Goal: Entertainment & Leisure: Consume media (video, audio)

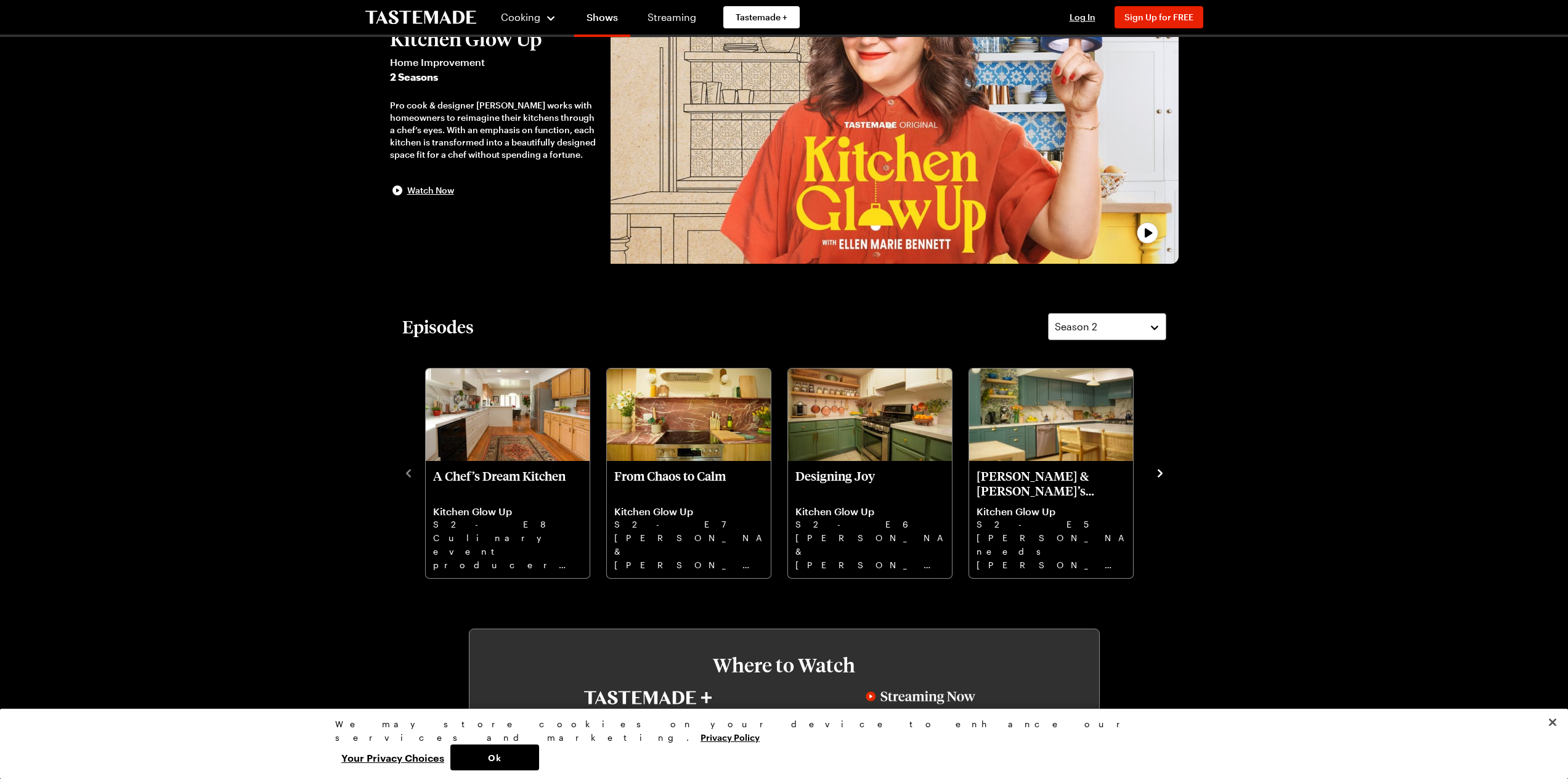
scroll to position [124, 0]
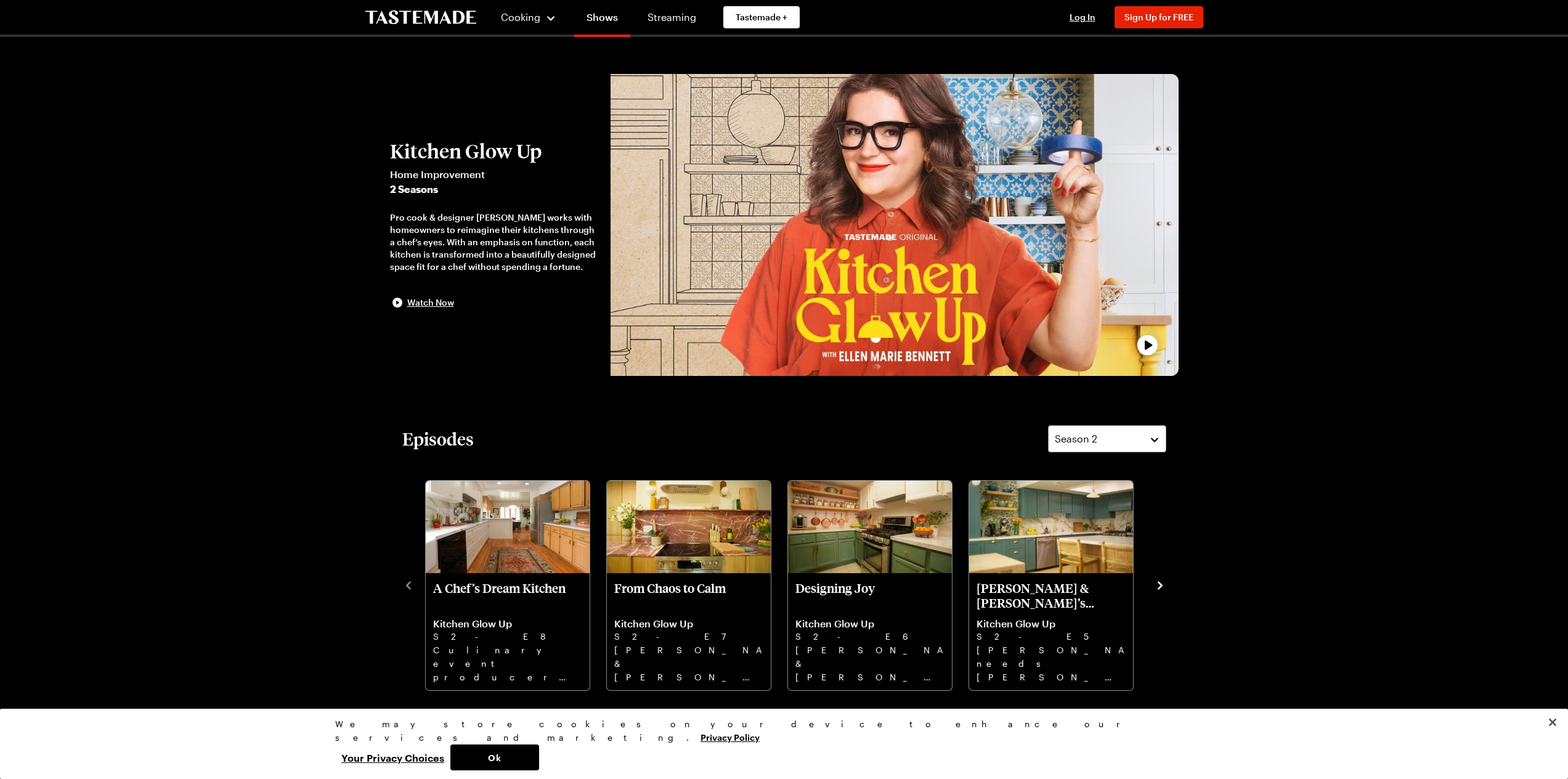
drag, startPoint x: 541, startPoint y: 211, endPoint x: 481, endPoint y: 41, distance: 180.3
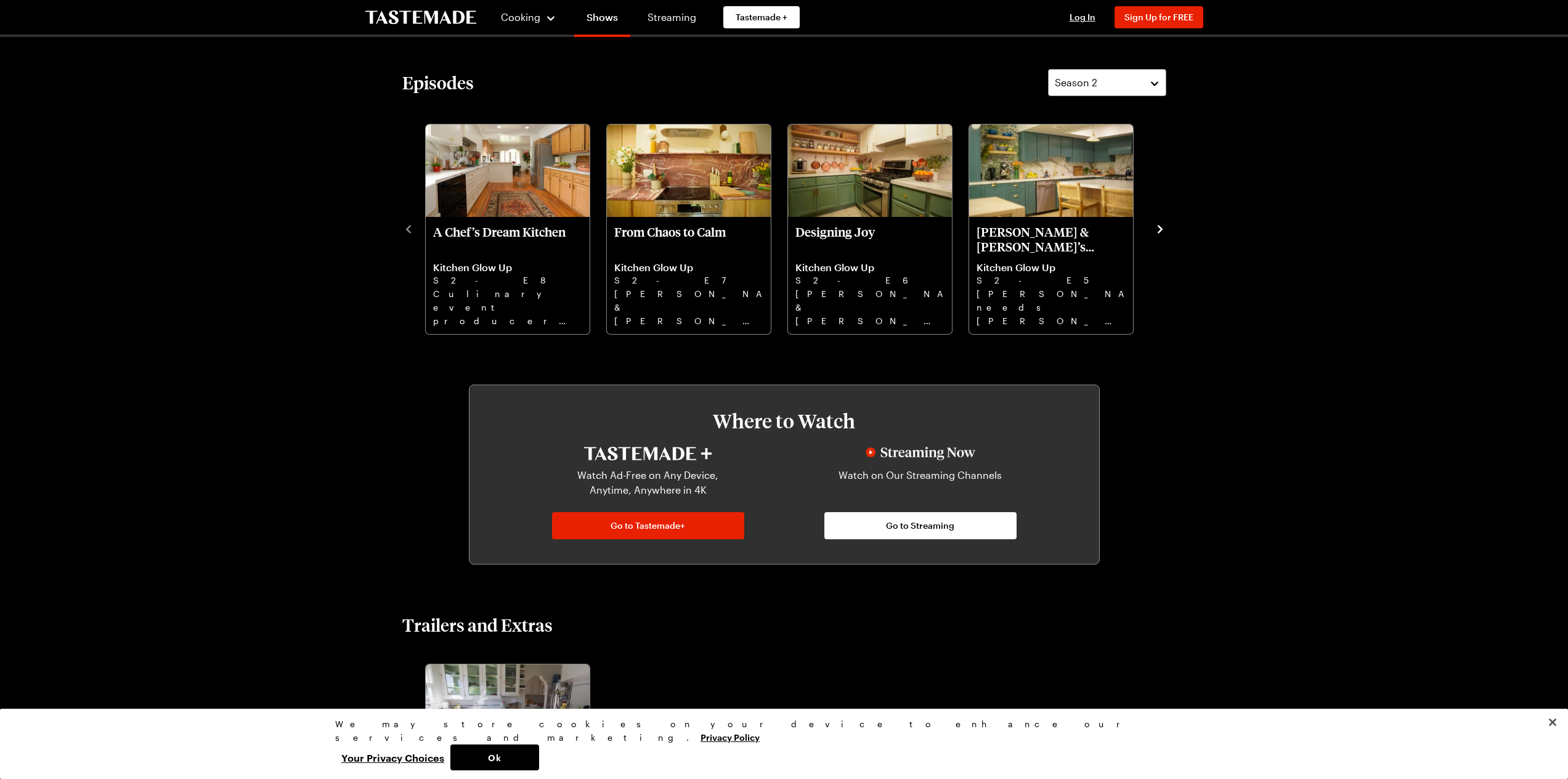
drag, startPoint x: 323, startPoint y: 230, endPoint x: 347, endPoint y: 276, distance: 51.9
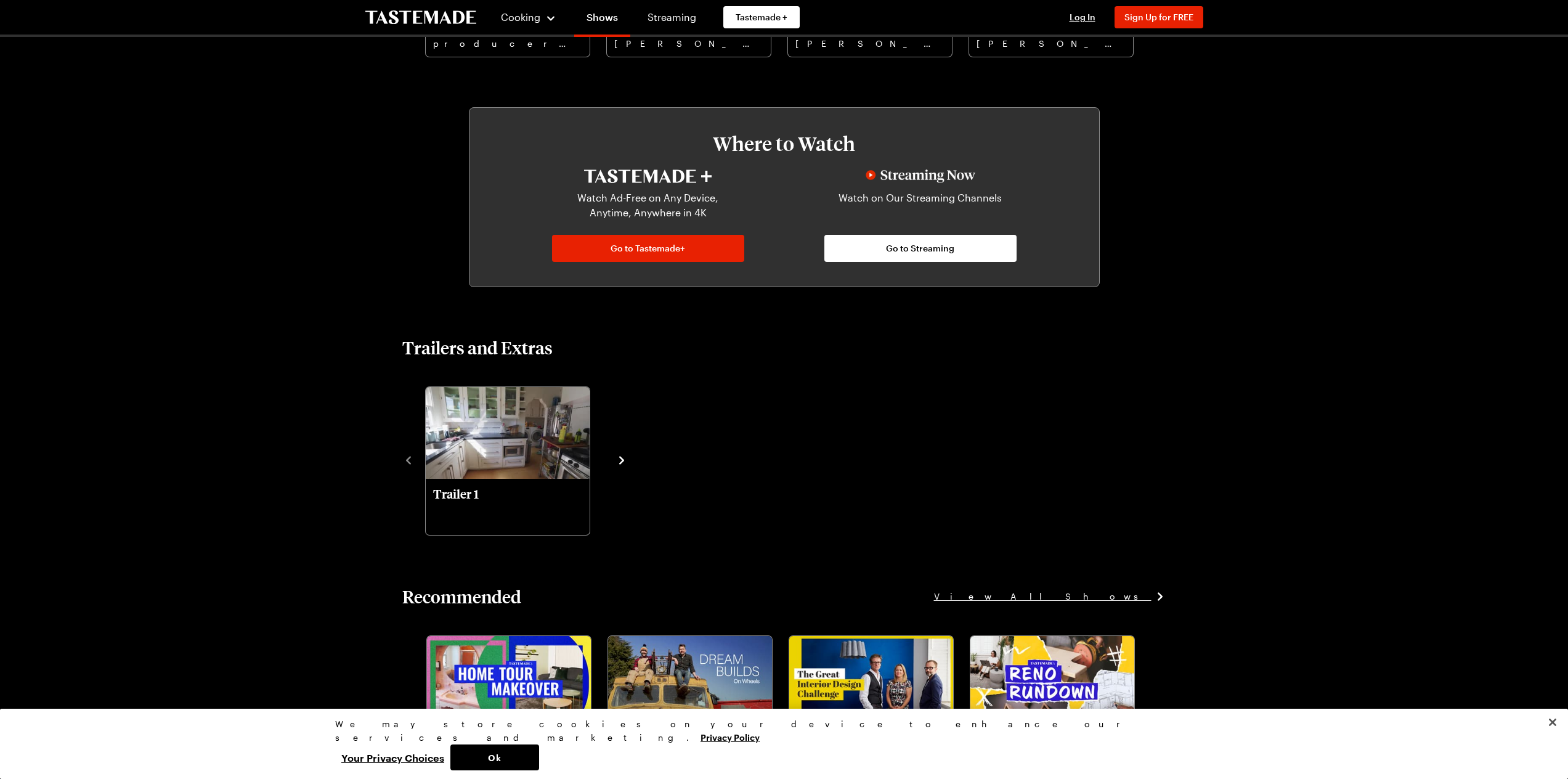
drag, startPoint x: 373, startPoint y: 532, endPoint x: 367, endPoint y: 458, distance: 74.2
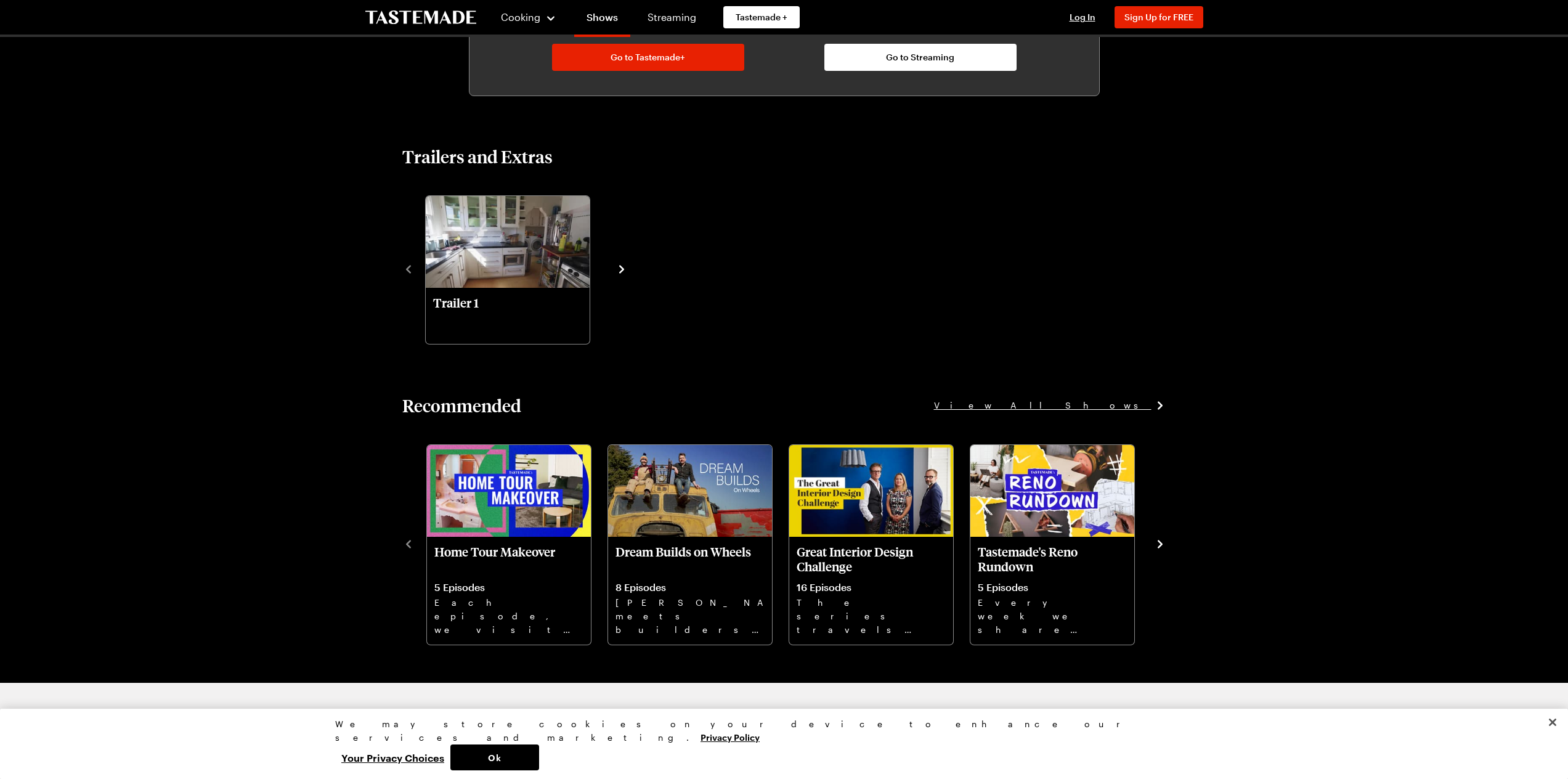
scroll to position [953, 5]
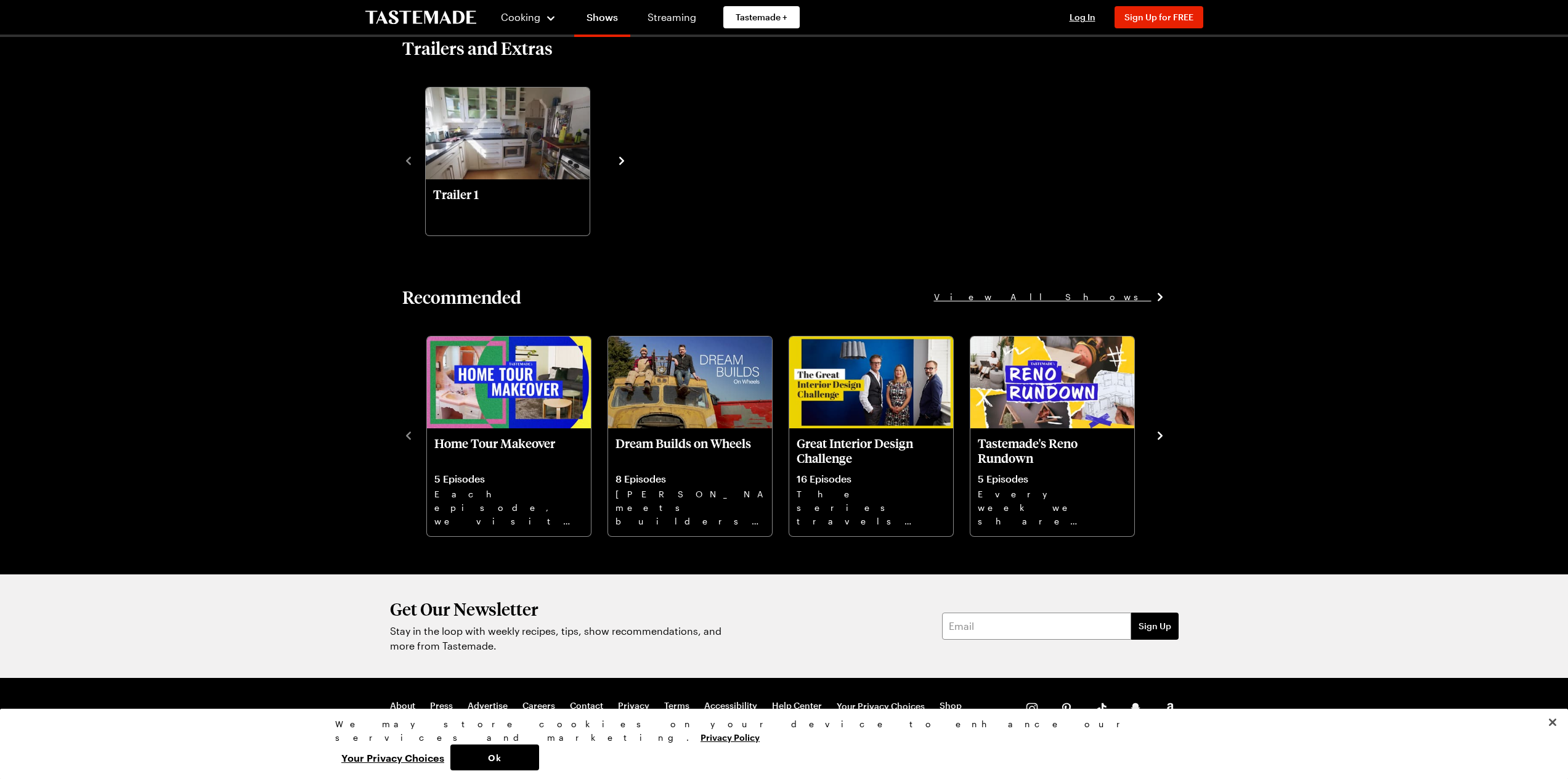
drag, startPoint x: 361, startPoint y: 521, endPoint x: 379, endPoint y: 515, distance: 19.0
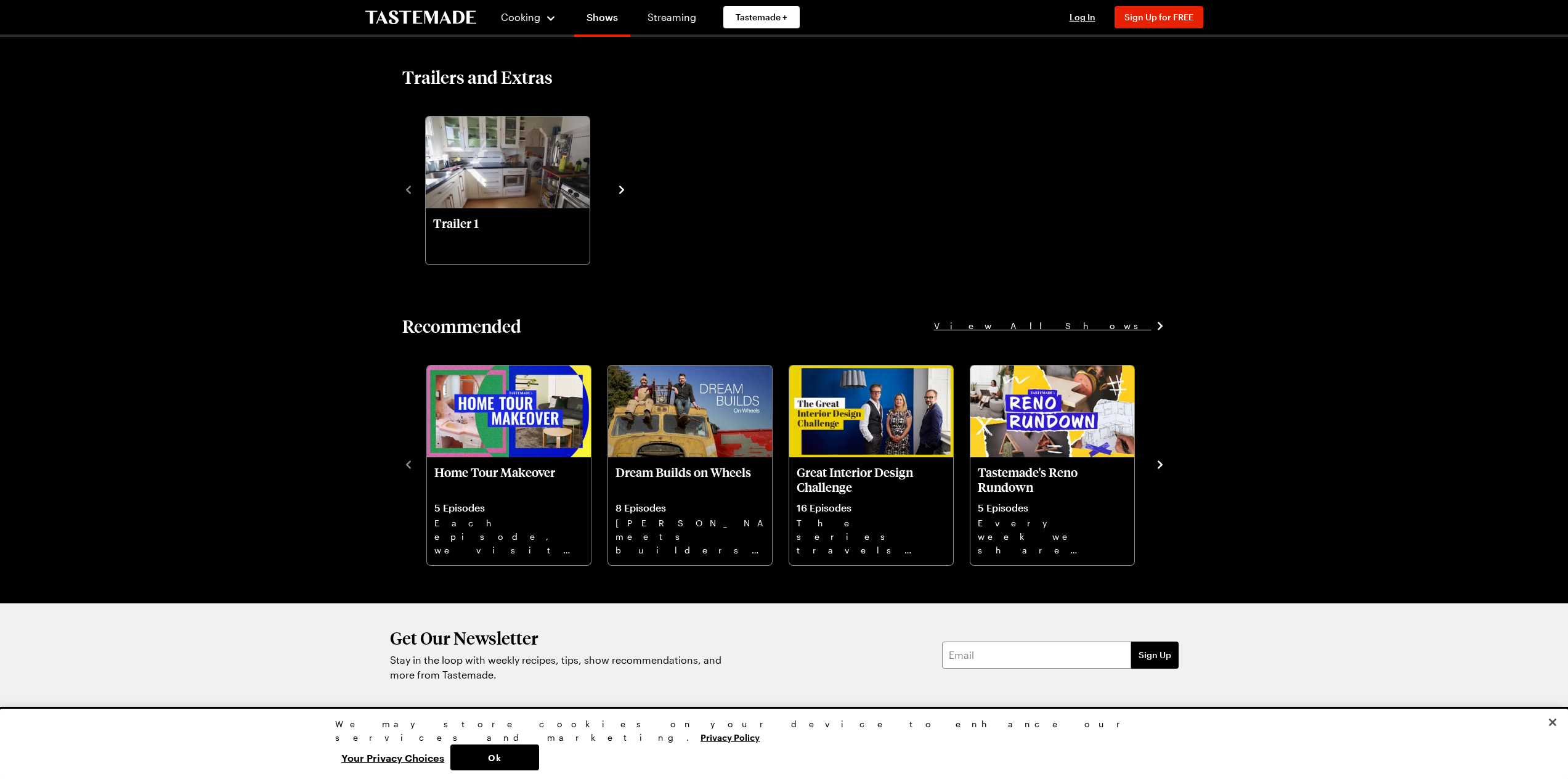
drag, startPoint x: 669, startPoint y: 169, endPoint x: 376, endPoint y: 40, distance: 320.1
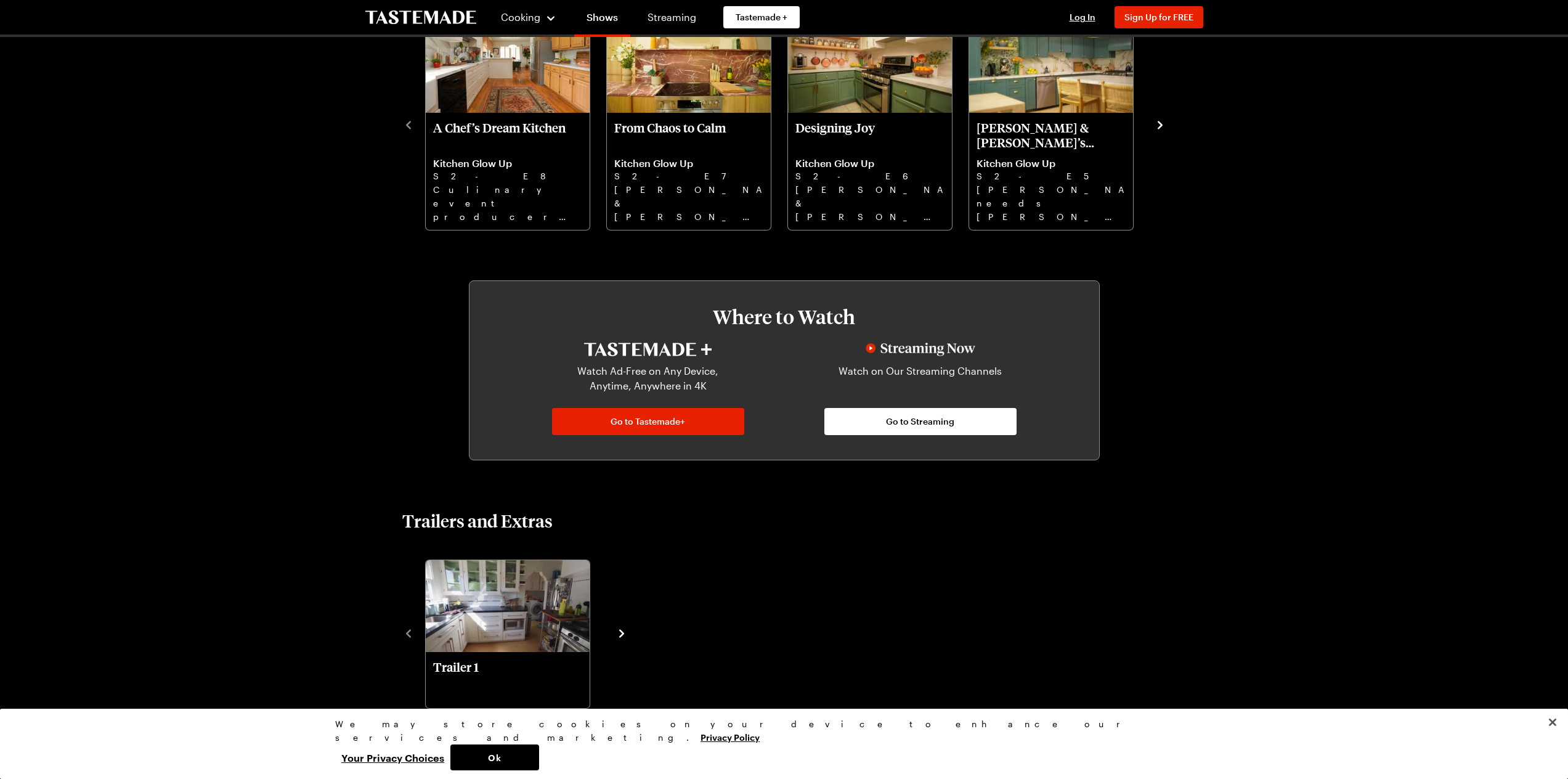
scroll to position [0, 0]
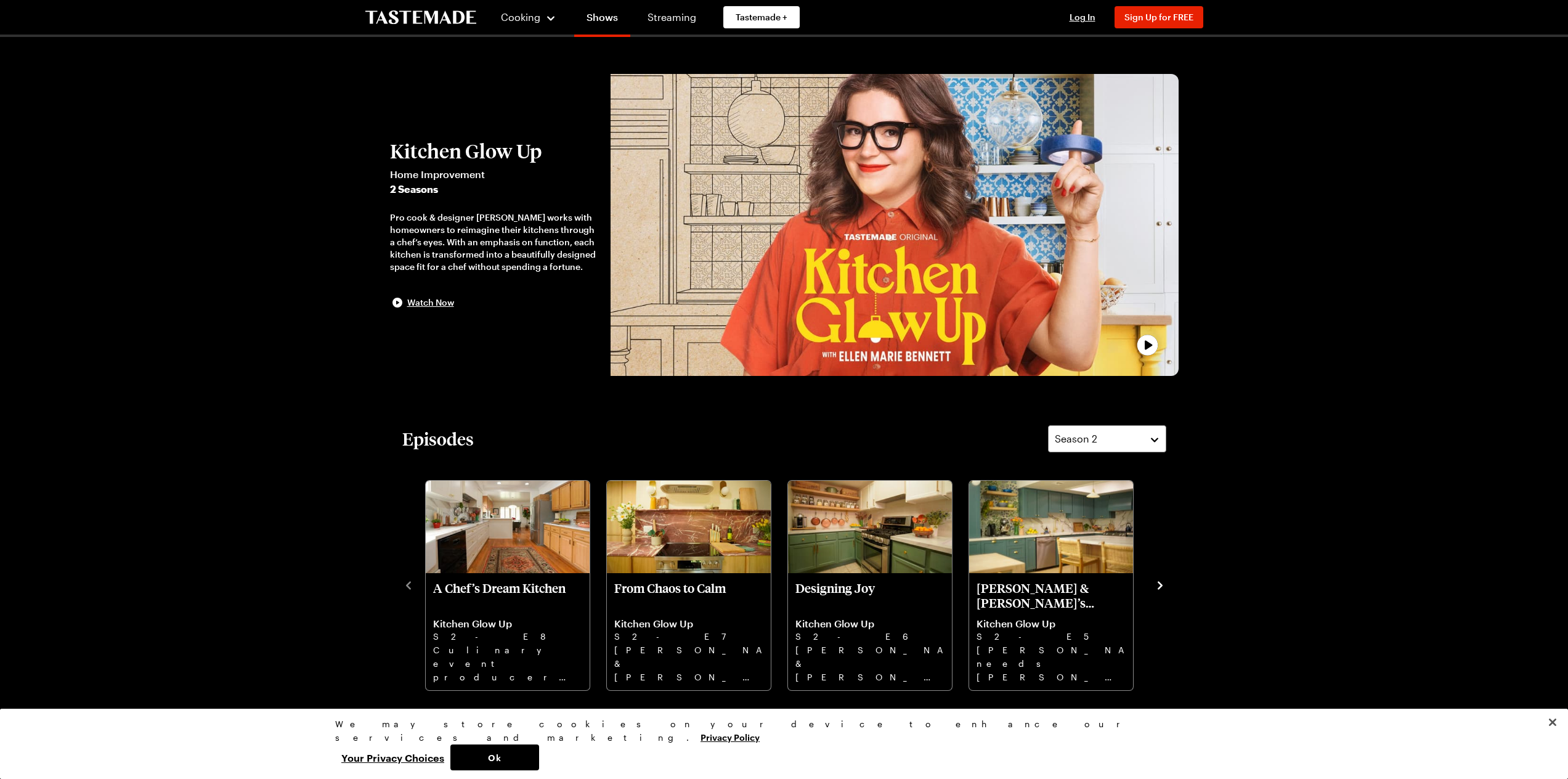
drag, startPoint x: 270, startPoint y: 167, endPoint x: 213, endPoint y: -32, distance: 207.0
click at [1156, 582] on icon "navigate to next item" at bounding box center [1160, 585] width 13 height 13
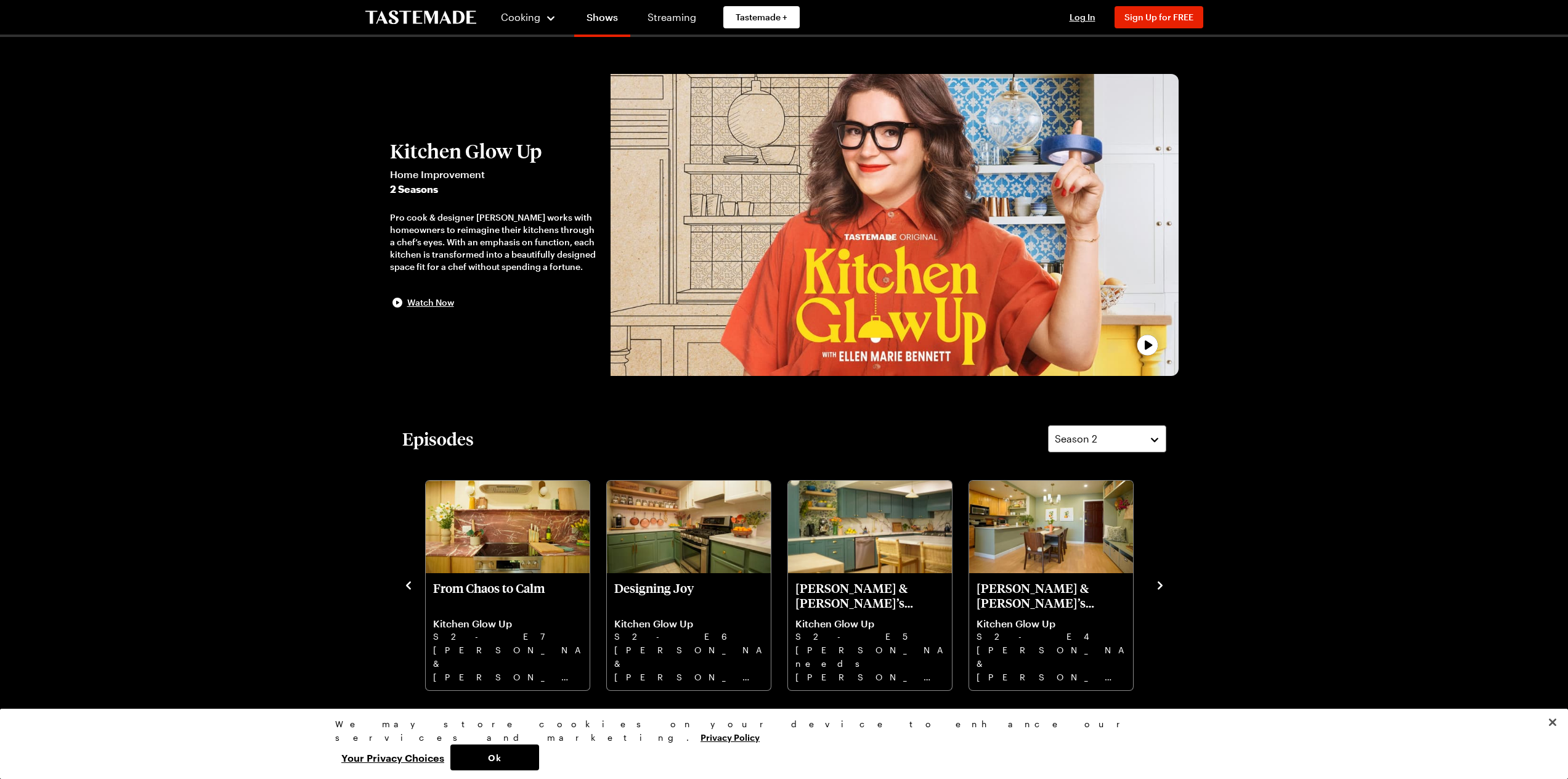
click at [1156, 582] on icon "navigate to next item" at bounding box center [1160, 585] width 13 height 13
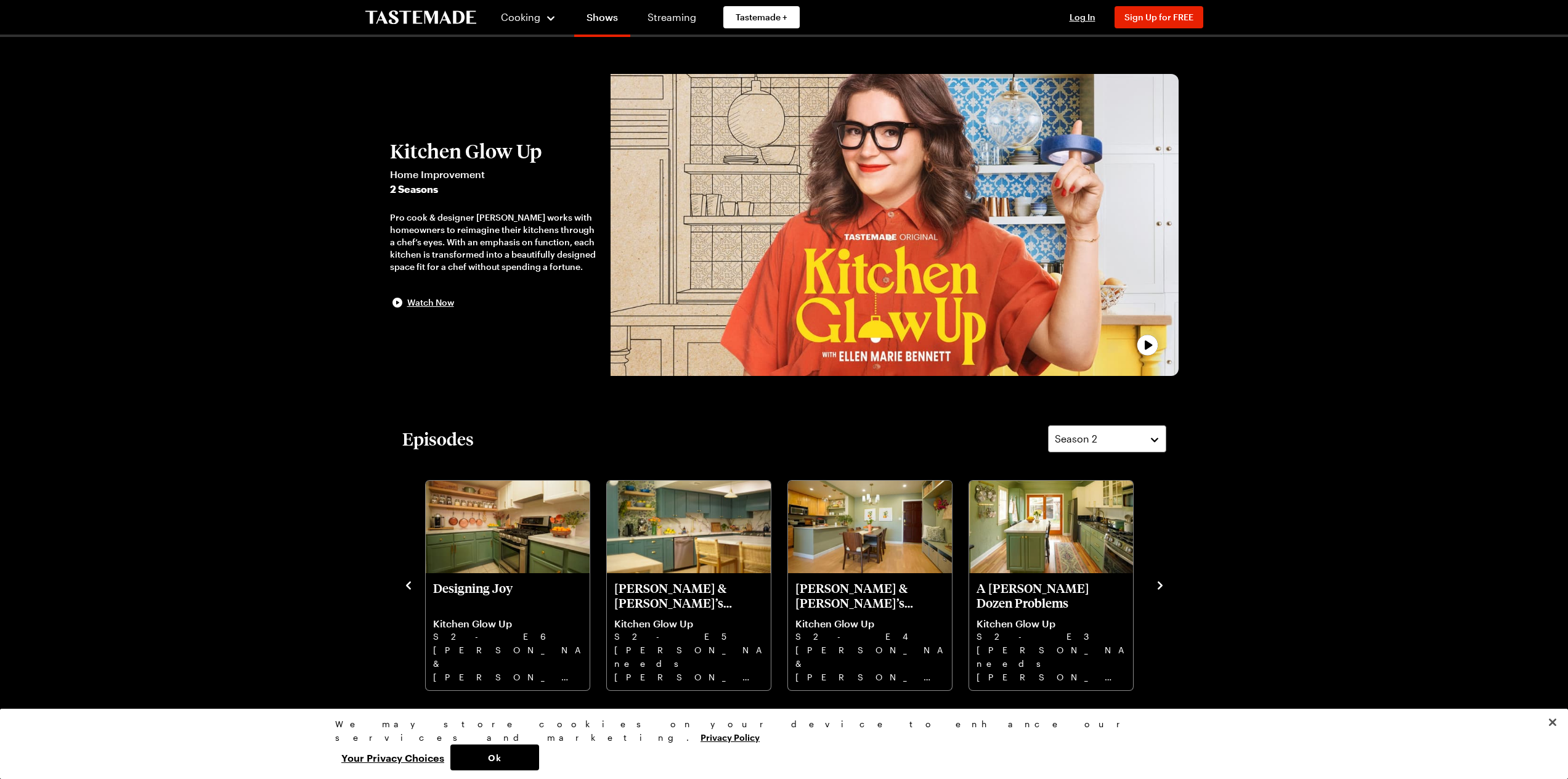
click at [1156, 583] on icon "navigate to next item" at bounding box center [1160, 585] width 13 height 13
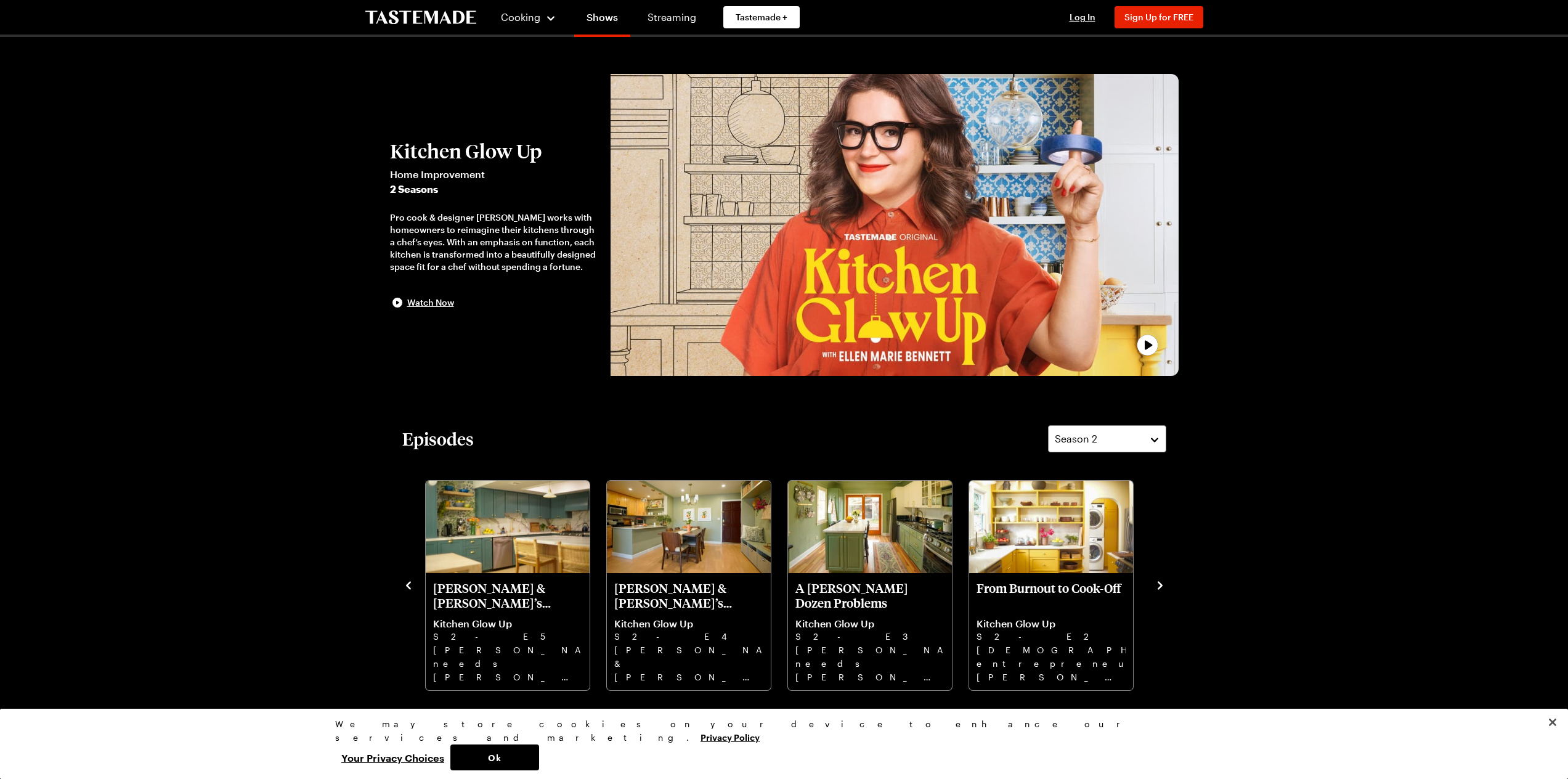
click at [1156, 583] on icon "navigate to next item" at bounding box center [1160, 585] width 13 height 13
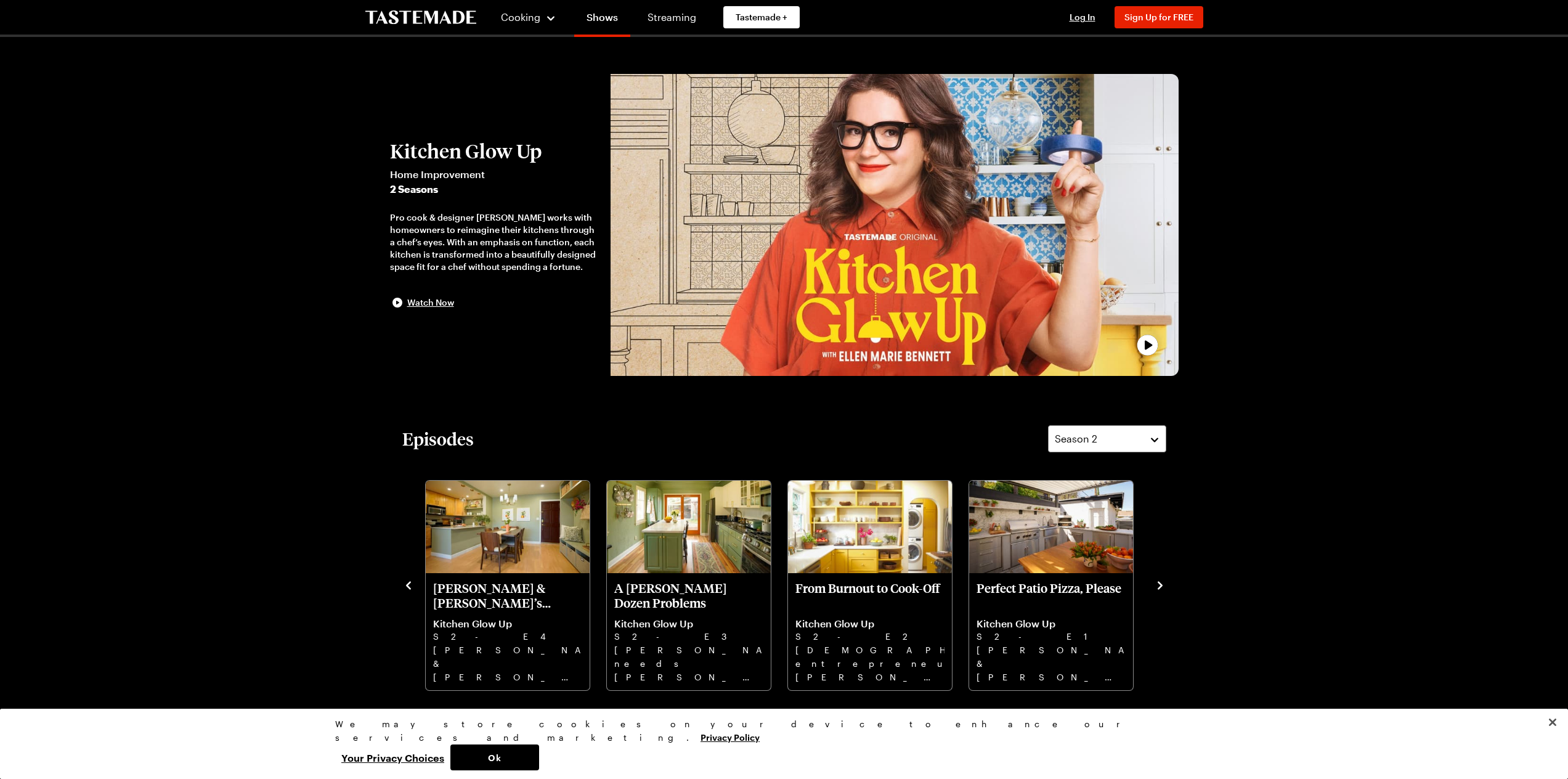
click at [1157, 583] on icon "navigate to next item" at bounding box center [1160, 585] width 13 height 13
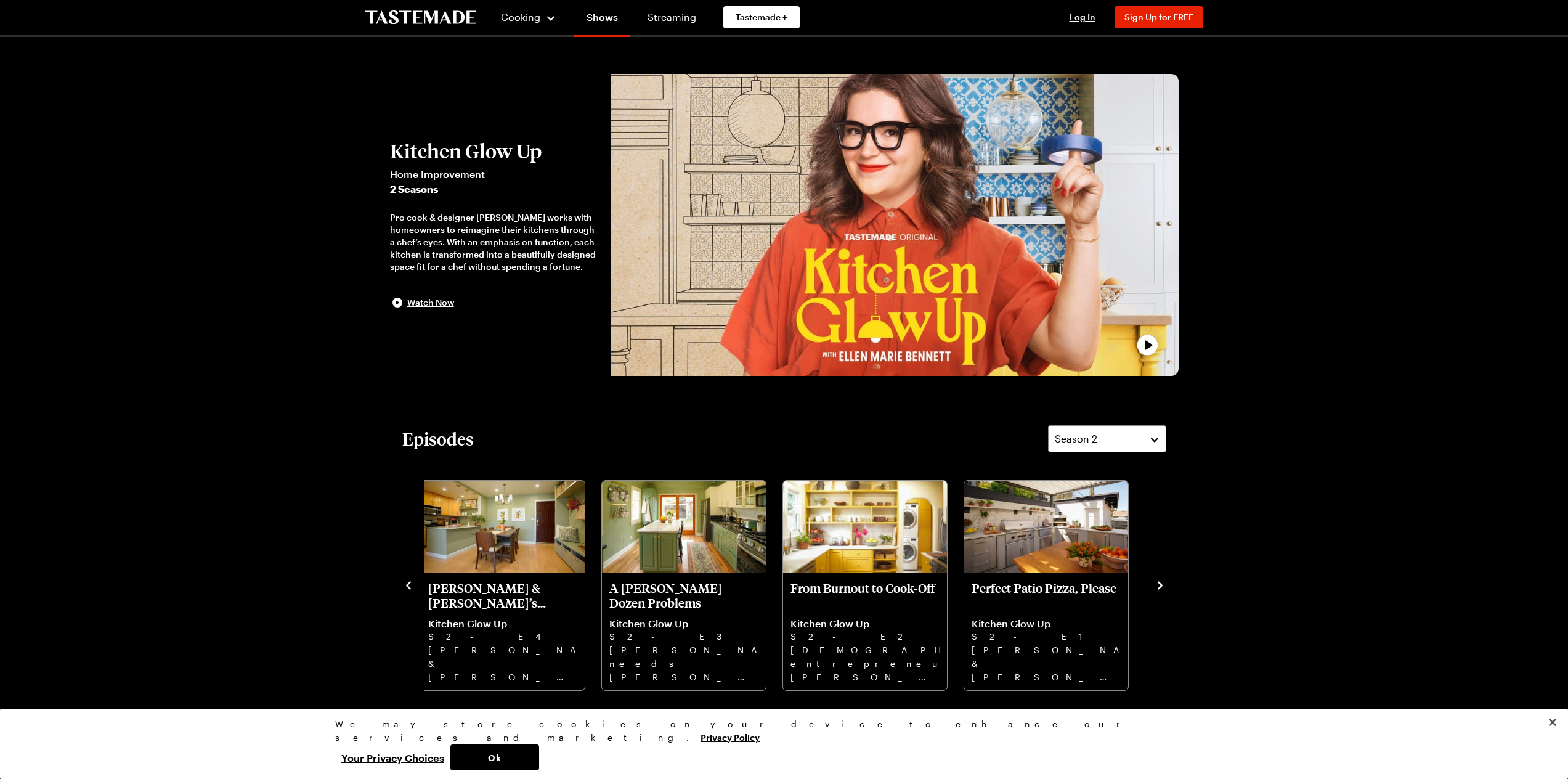
click at [1158, 584] on icon "navigate to next item" at bounding box center [1160, 585] width 13 height 13
click at [1158, 584] on icon "navigate to next item" at bounding box center [1160, 585] width 13 height 13
click at [1069, 587] on p "Perfect Patio Pizza, Please" at bounding box center [1046, 595] width 149 height 30
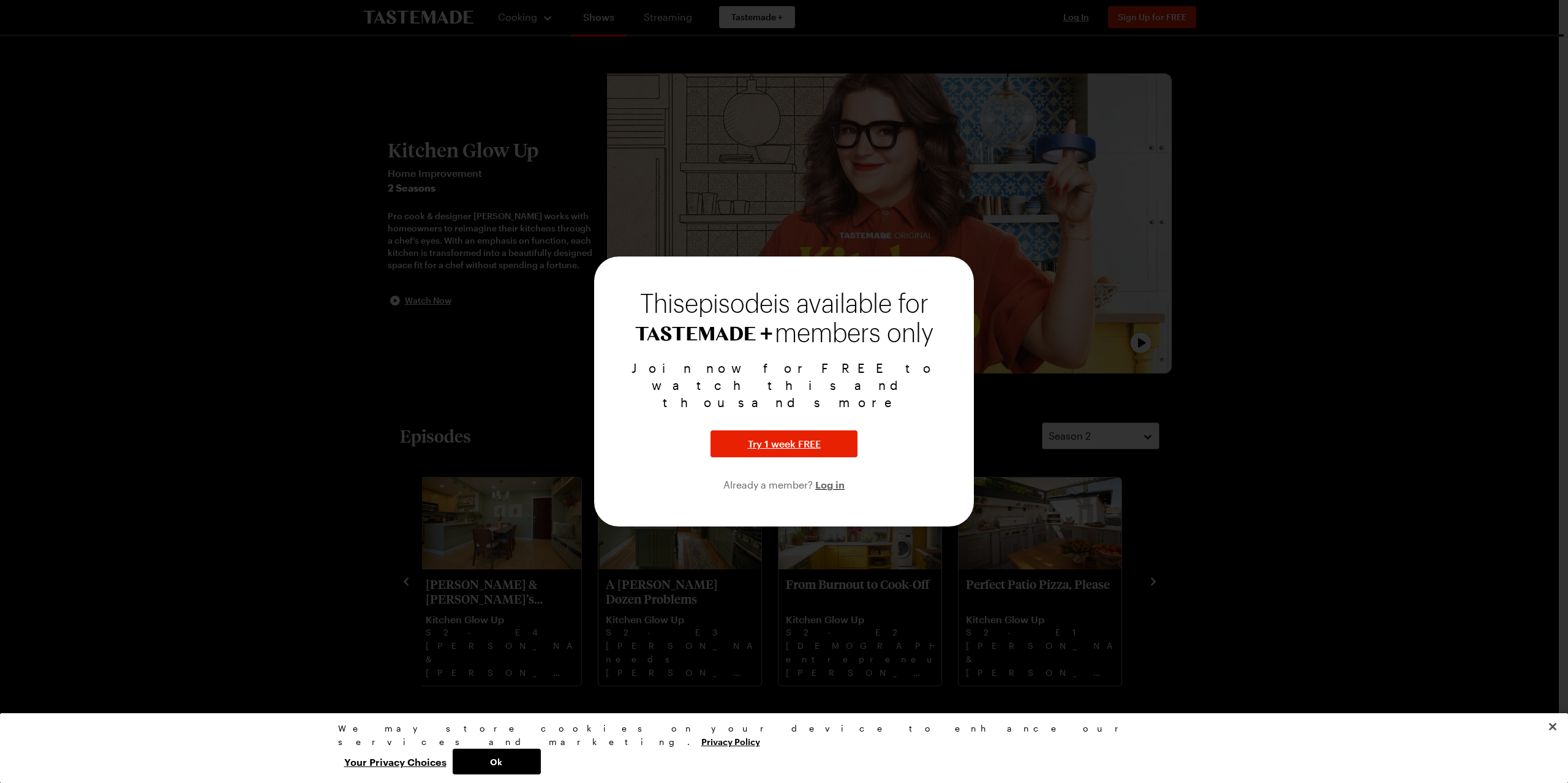
click at [1232, 475] on div at bounding box center [784, 392] width 1568 height 783
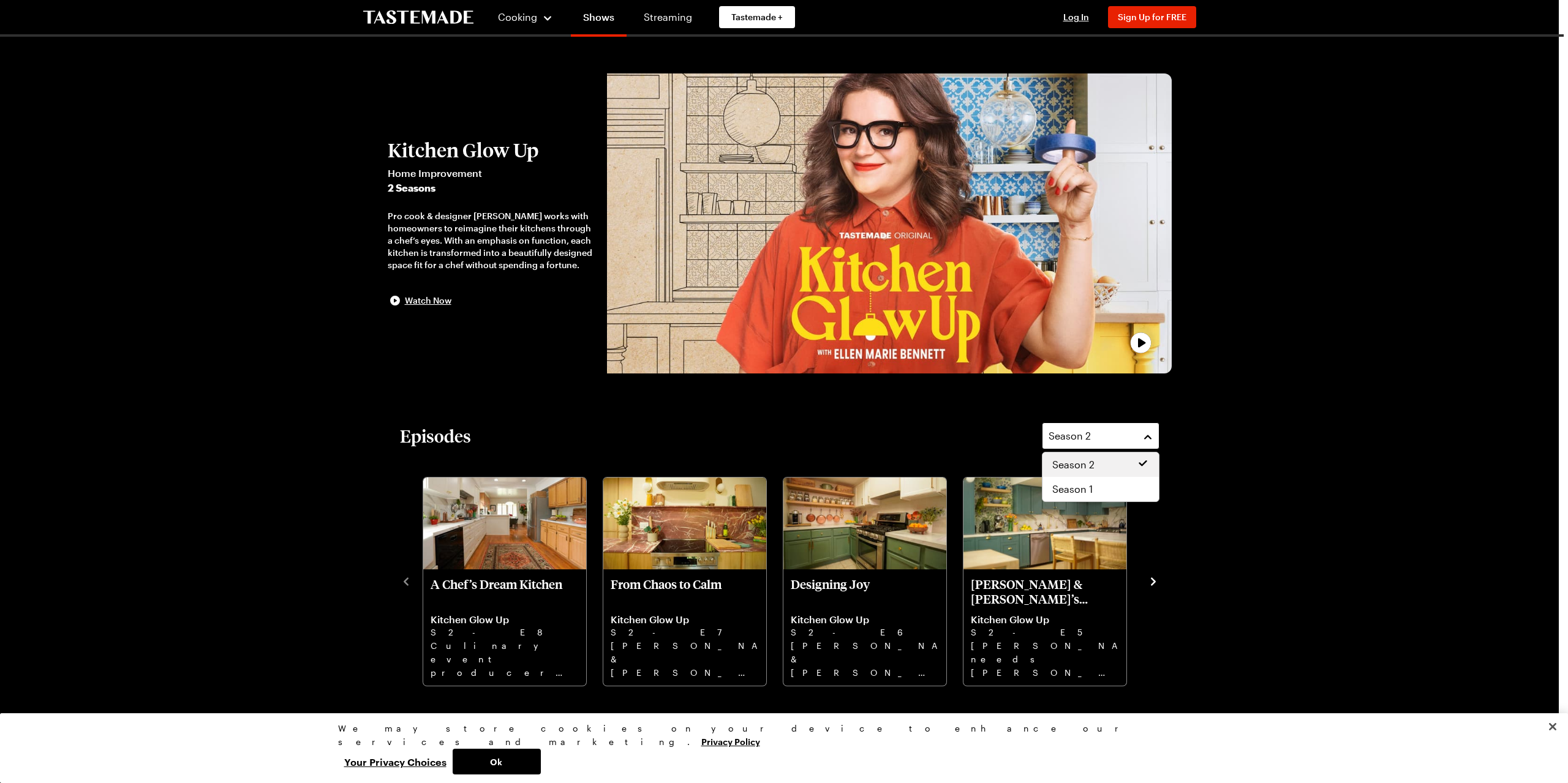
click at [1128, 440] on div "Season 2" at bounding box center [1091, 436] width 86 height 15
click at [1126, 458] on div "Season 2" at bounding box center [1101, 465] width 97 height 15
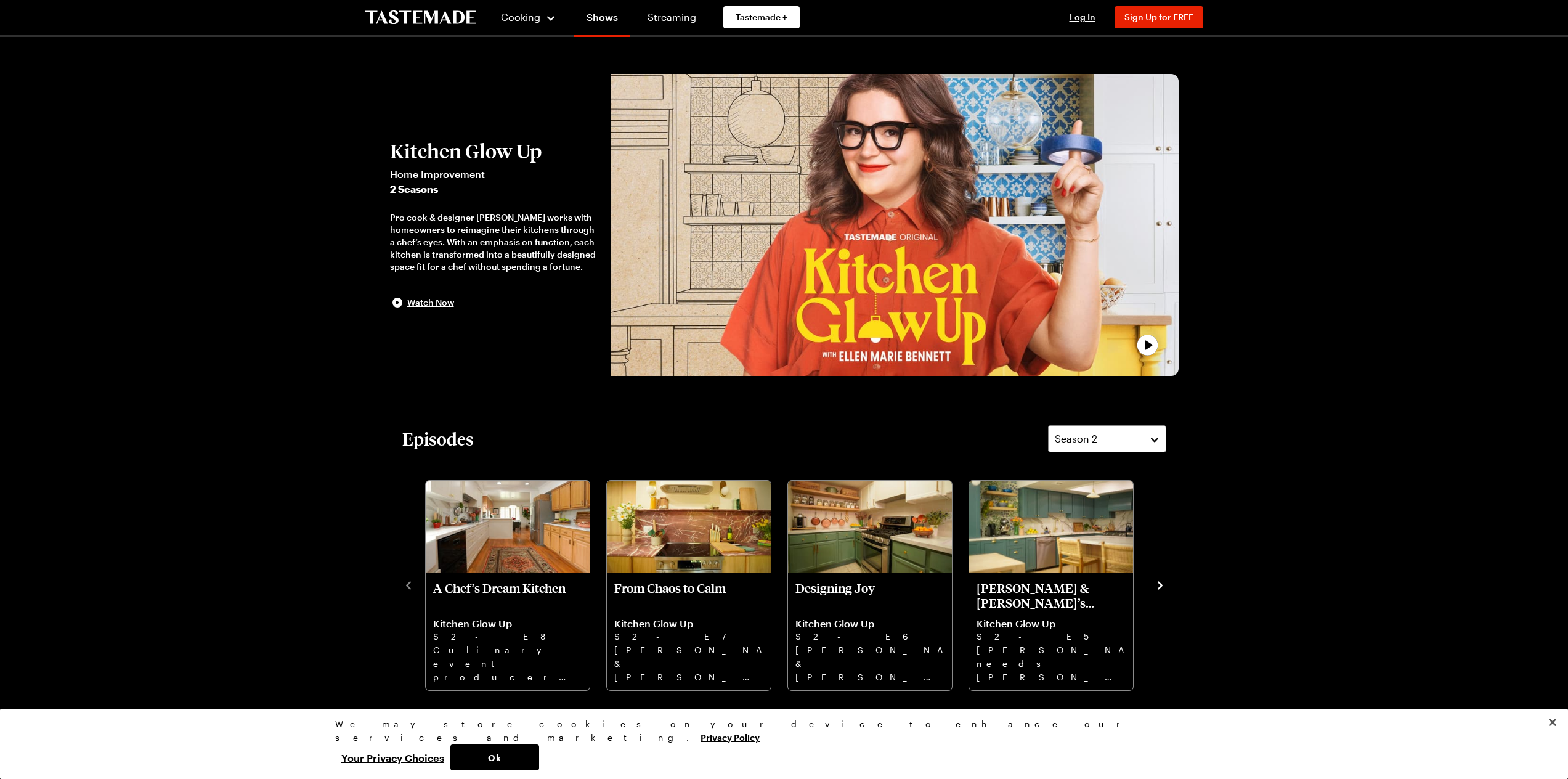
click at [1159, 587] on icon "navigate to next item" at bounding box center [1160, 585] width 5 height 8
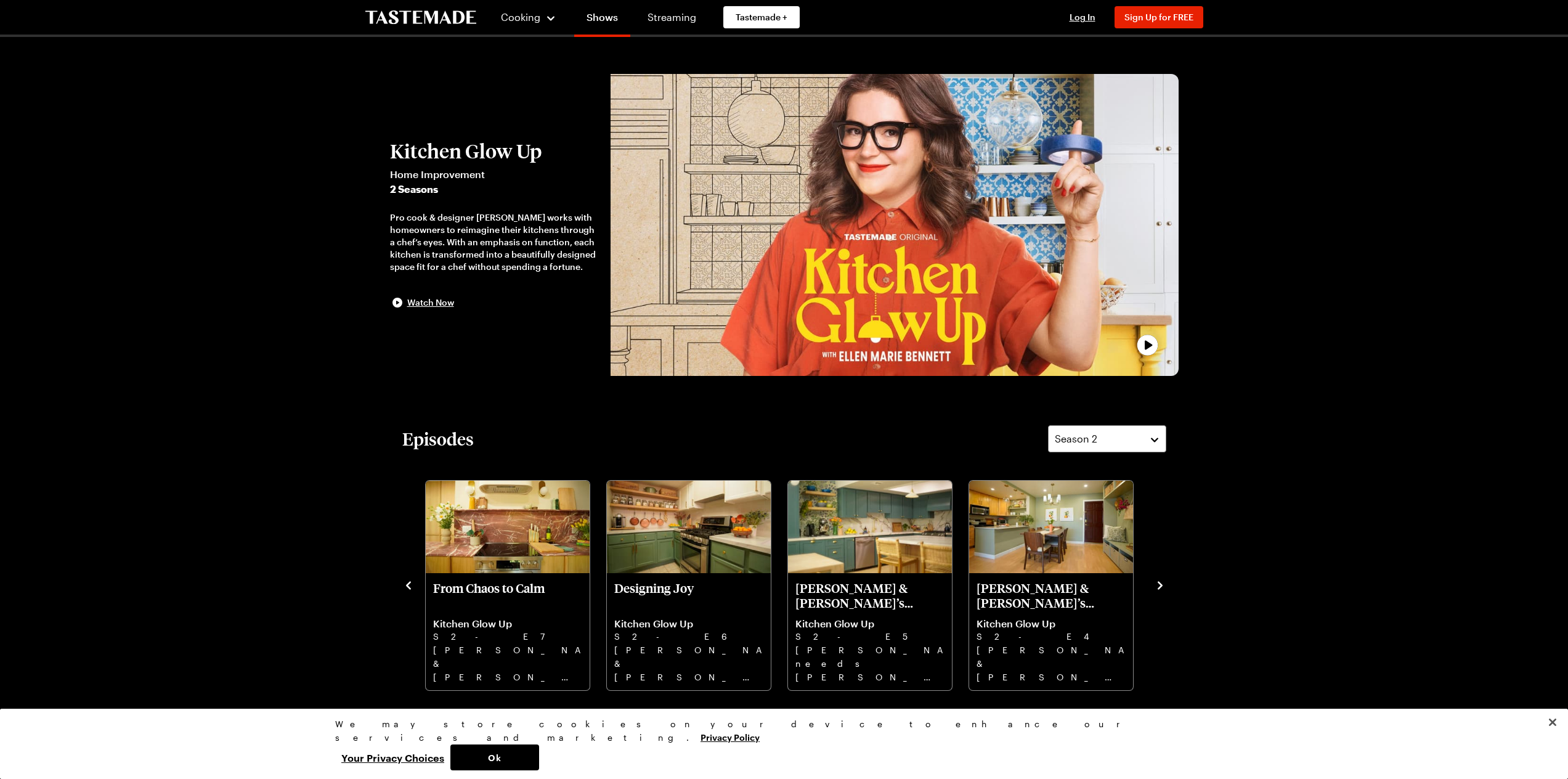
click at [1154, 586] on icon "navigate to next item" at bounding box center [1160, 585] width 13 height 13
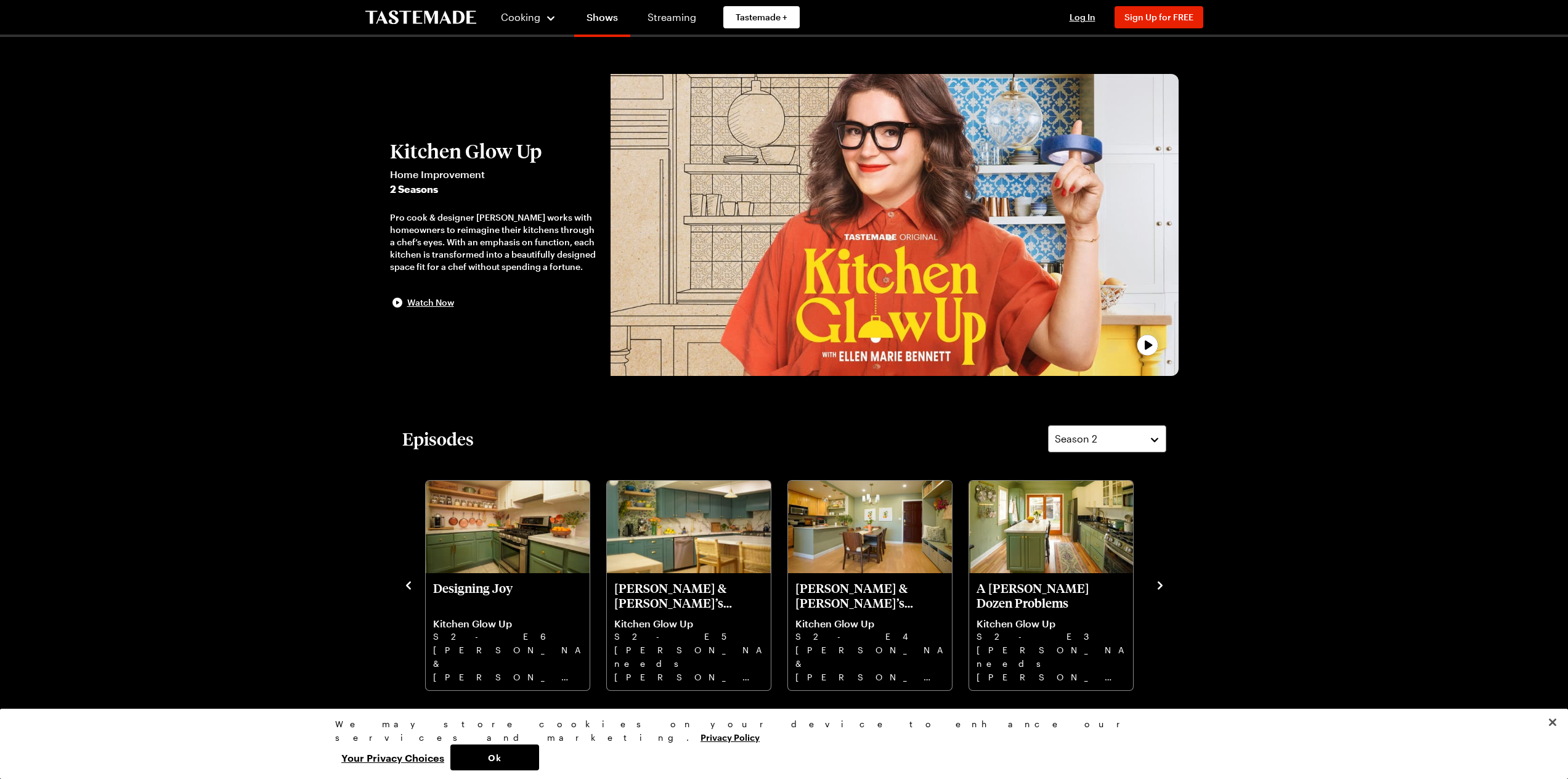
click at [1160, 584] on icon "navigate to next item" at bounding box center [1160, 585] width 5 height 8
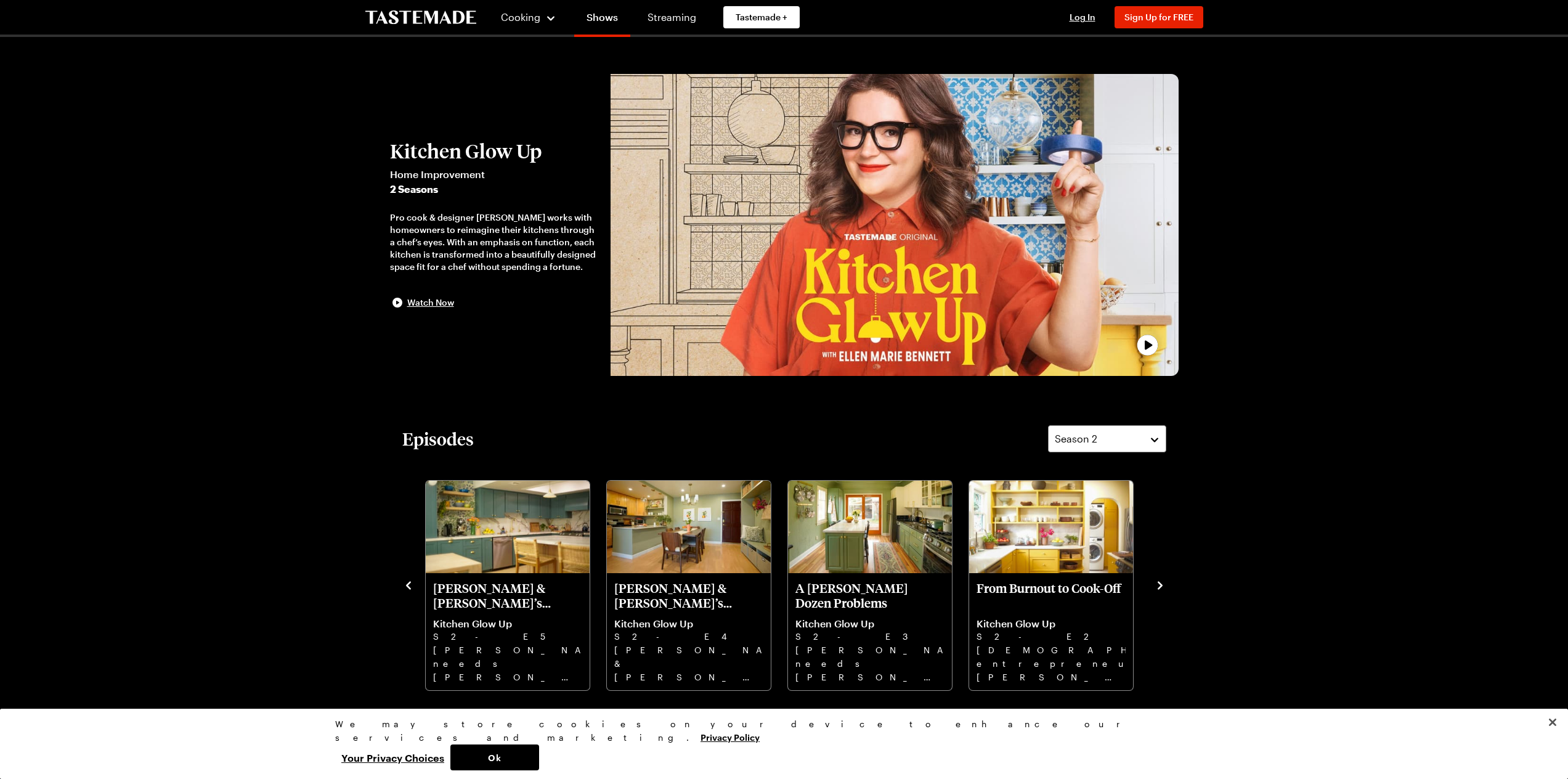
click at [1160, 584] on icon "navigate to next item" at bounding box center [1160, 585] width 5 height 8
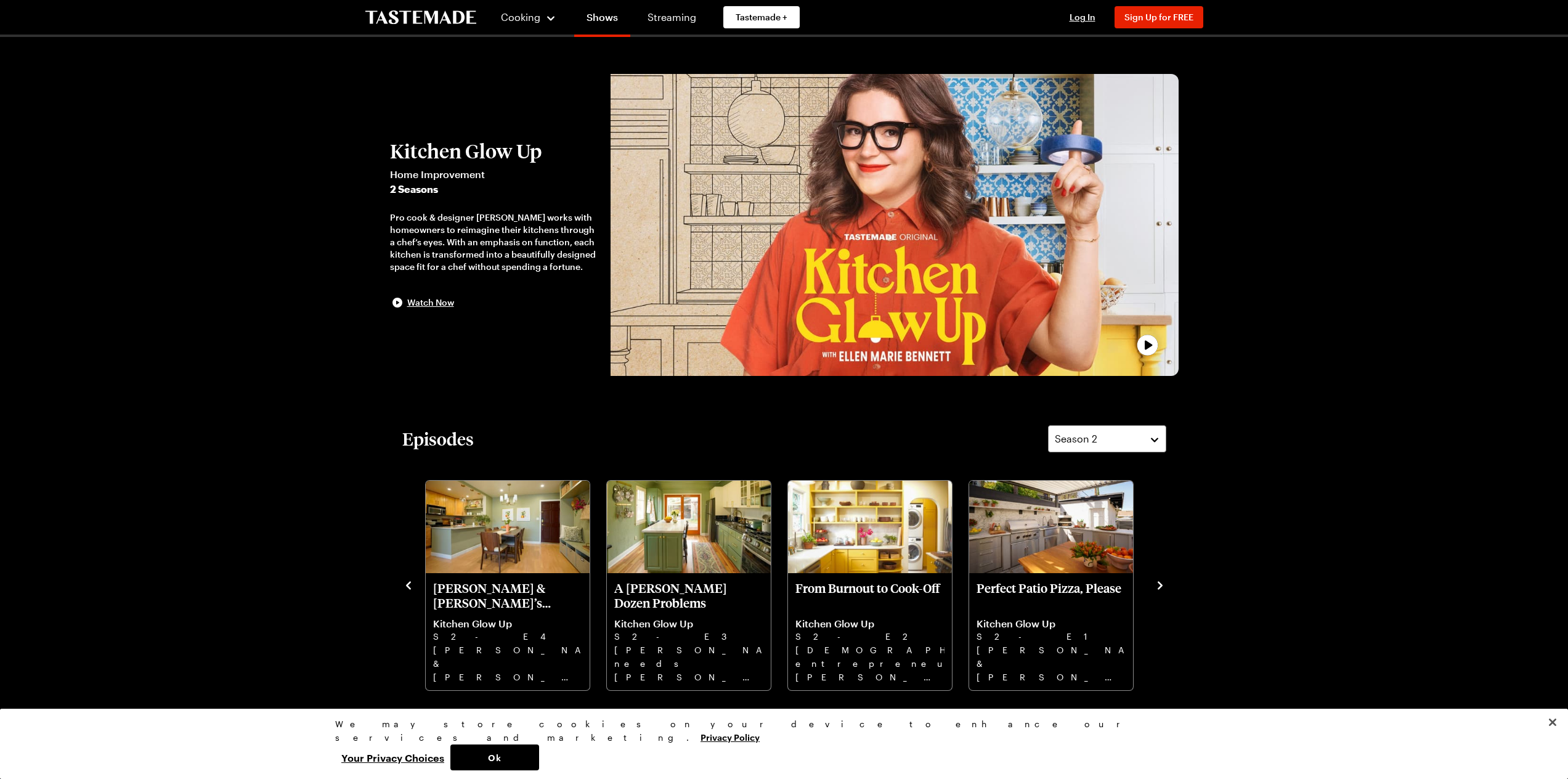
drag, startPoint x: 1049, startPoint y: 584, endPoint x: 1278, endPoint y: 507, distance: 241.6
